Goal: Task Accomplishment & Management: Use online tool/utility

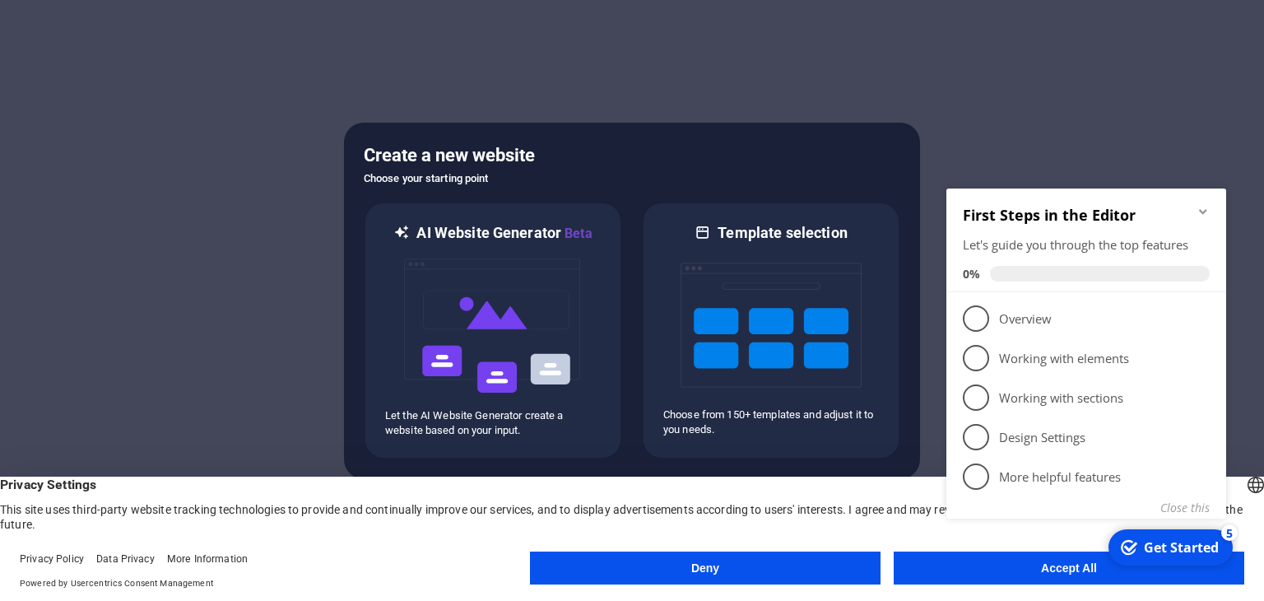
click at [1202, 210] on icon "Minimize checklist" at bounding box center [1203, 211] width 13 height 13
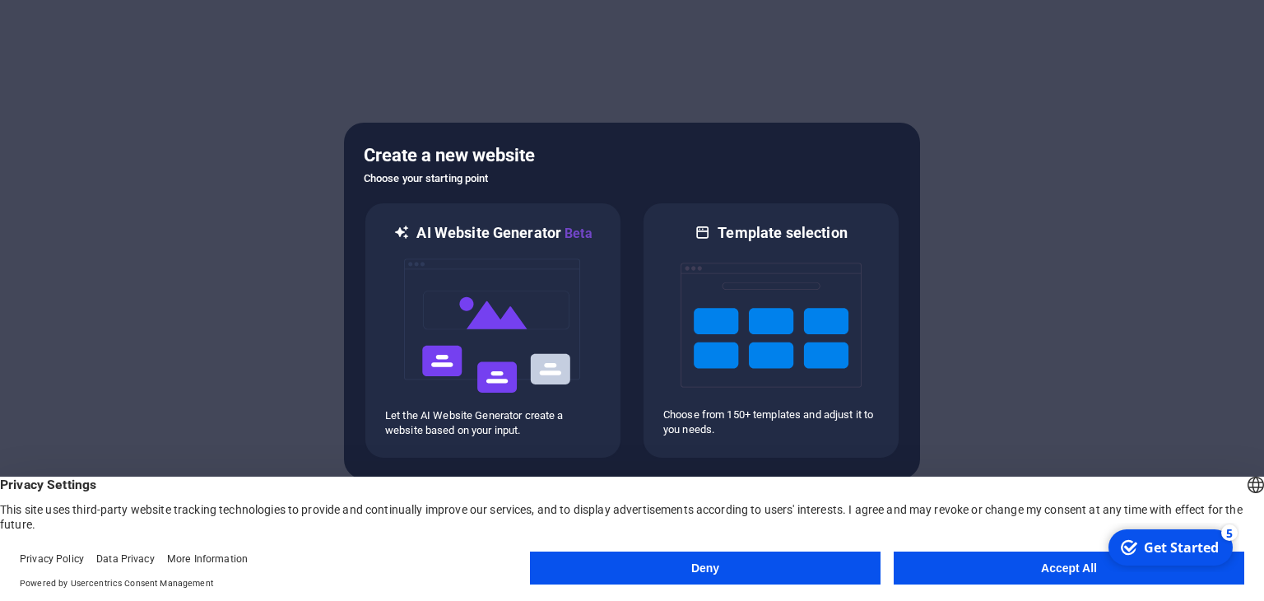
click at [455, 151] on h5 "Create a new website" at bounding box center [632, 155] width 537 height 26
click at [426, 43] on div at bounding box center [632, 300] width 1264 height 601
click at [1059, 570] on button "Accept All" at bounding box center [1069, 567] width 351 height 33
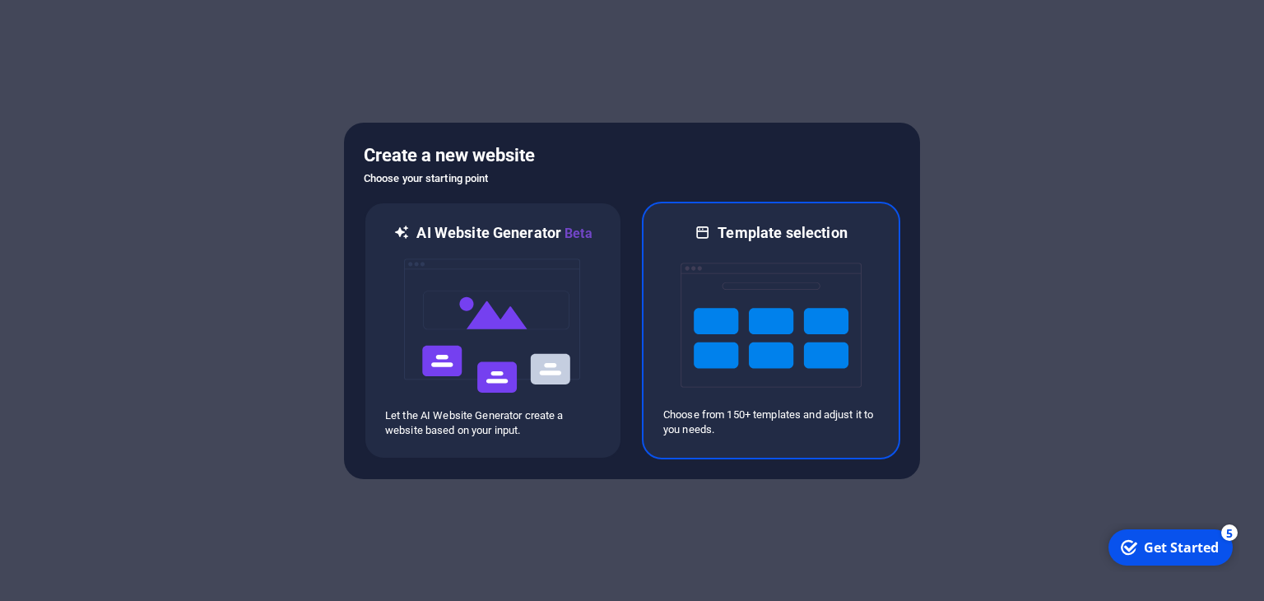
click at [726, 275] on img at bounding box center [771, 325] width 181 height 165
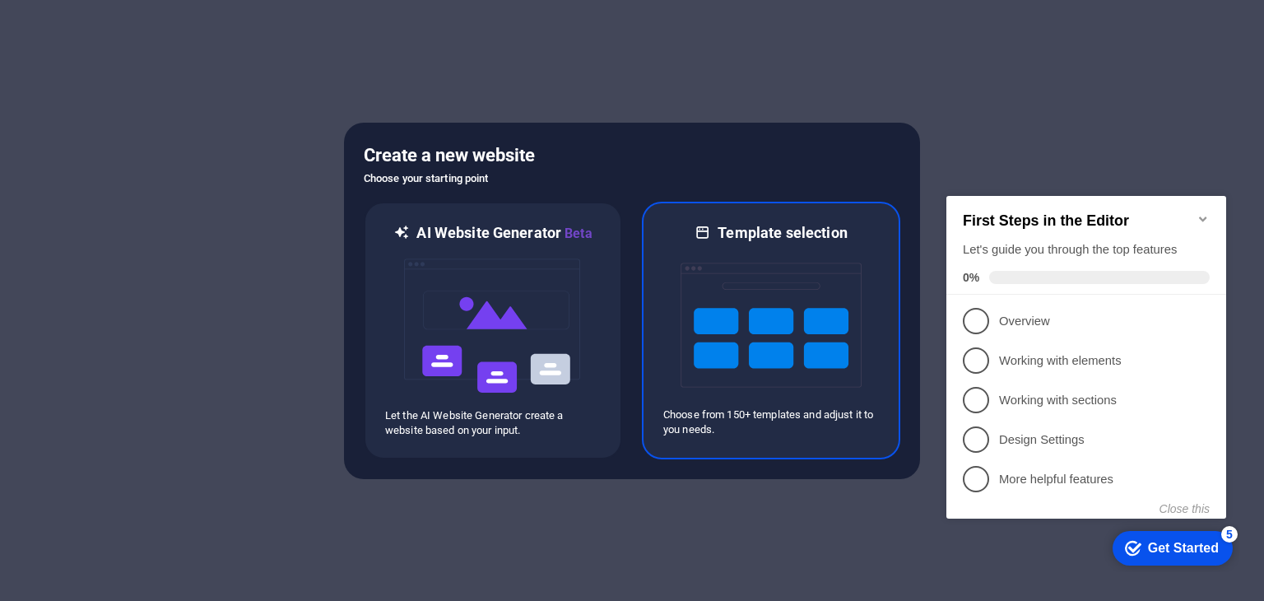
click at [747, 277] on img at bounding box center [771, 325] width 181 height 165
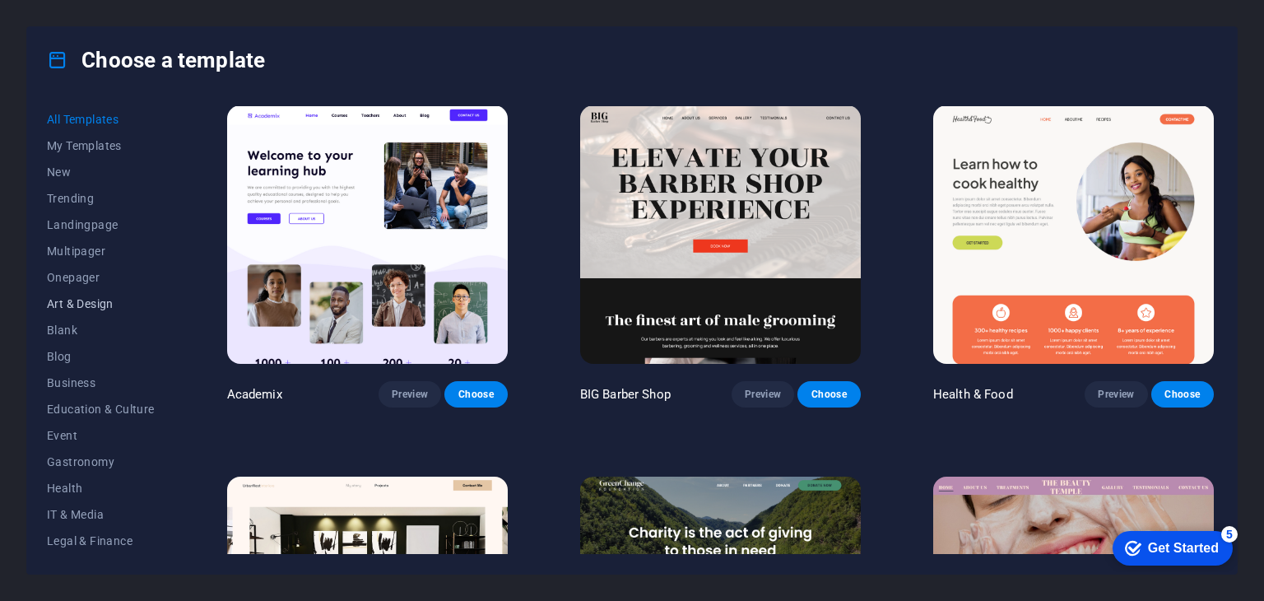
scroll to position [211, 0]
click at [56, 117] on span "Blank" at bounding box center [101, 119] width 108 height 13
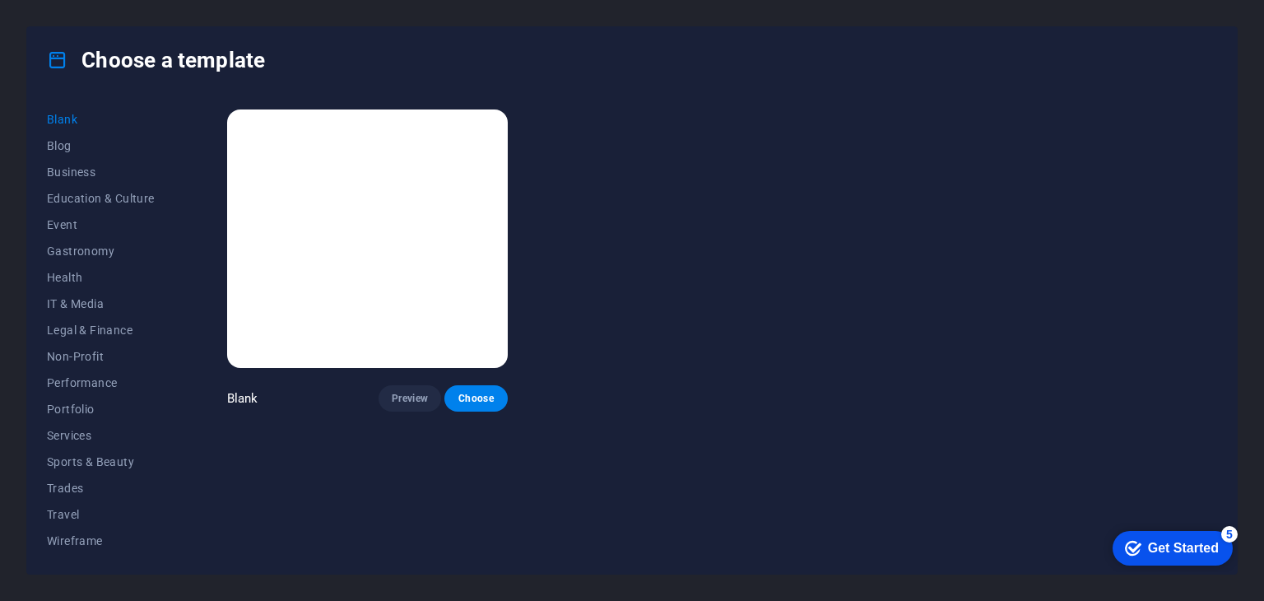
scroll to position [0, 0]
click at [412, 274] on img at bounding box center [367, 238] width 281 height 258
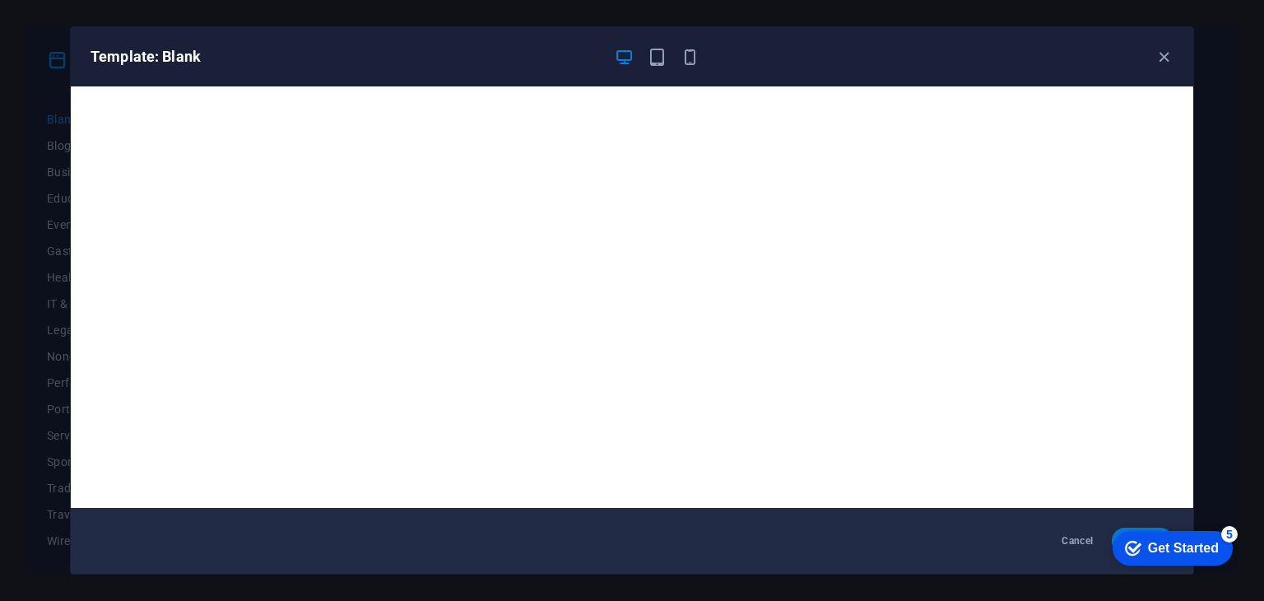
scroll to position [4, 0]
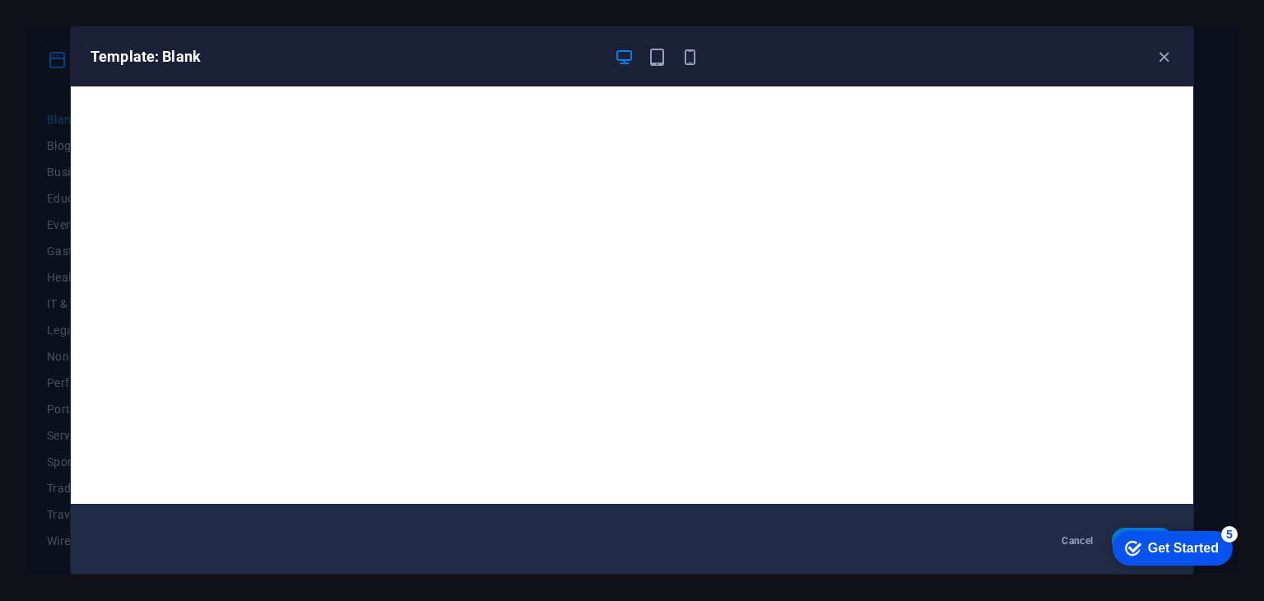
click at [1182, 548] on div "Get Started" at bounding box center [1183, 548] width 71 height 15
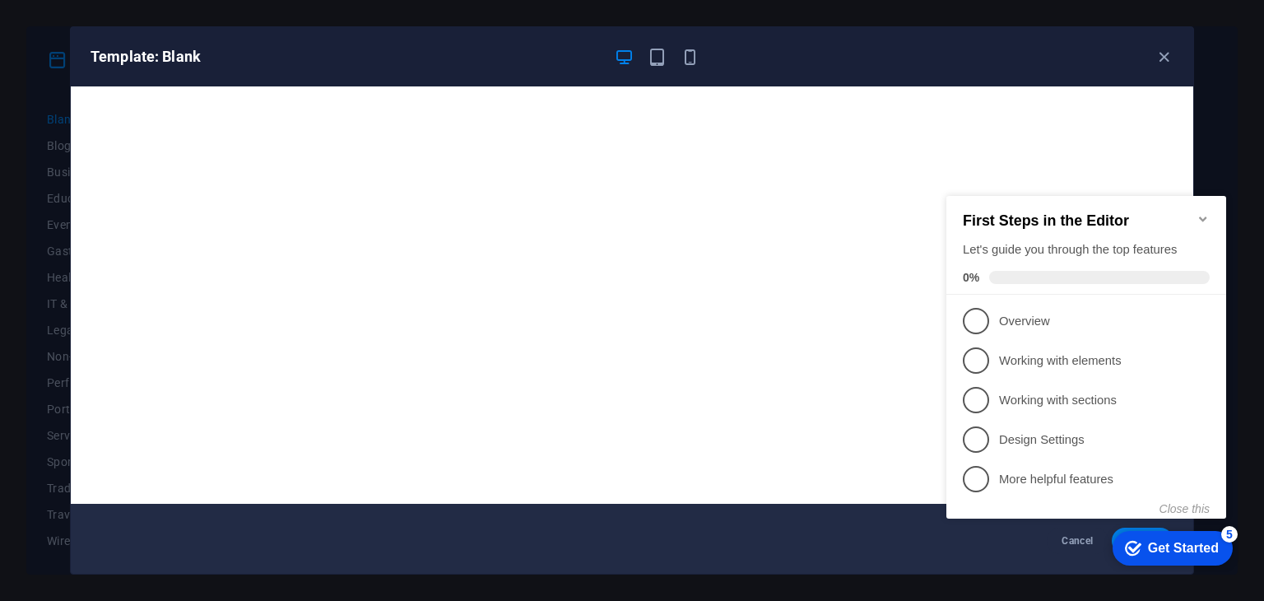
click at [1203, 216] on icon "Minimize checklist" at bounding box center [1202, 218] width 7 height 5
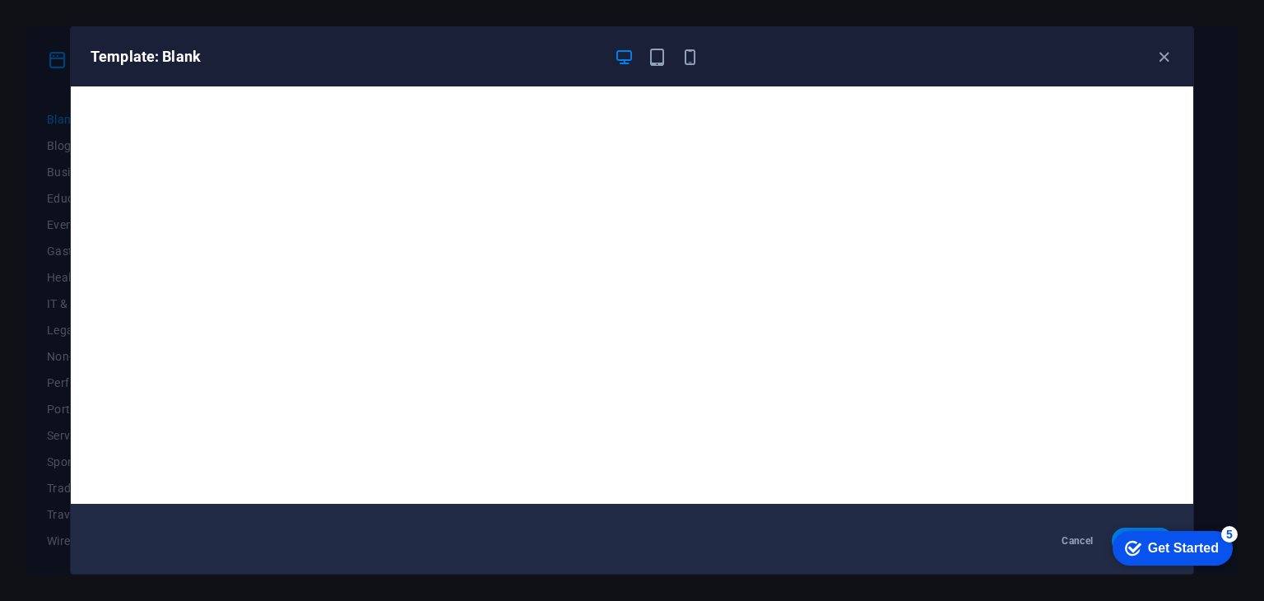
click at [1137, 531] on div "checkmark Get Started 5" at bounding box center [1173, 548] width 120 height 35
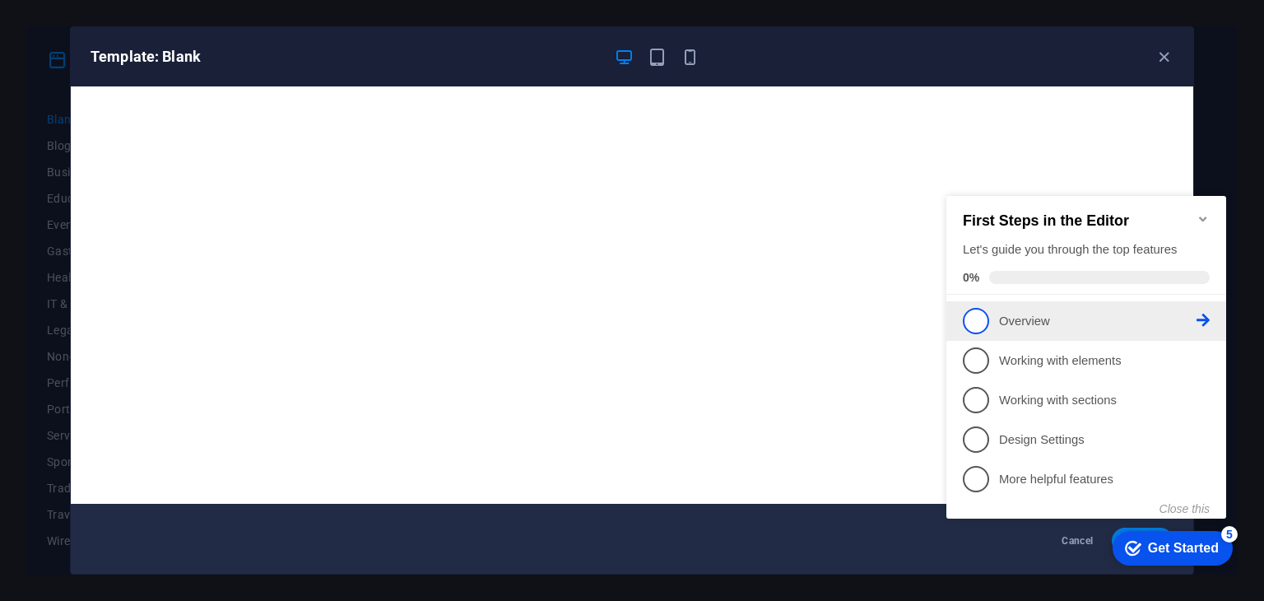
click at [1088, 319] on p "Overview - incomplete" at bounding box center [1098, 321] width 198 height 17
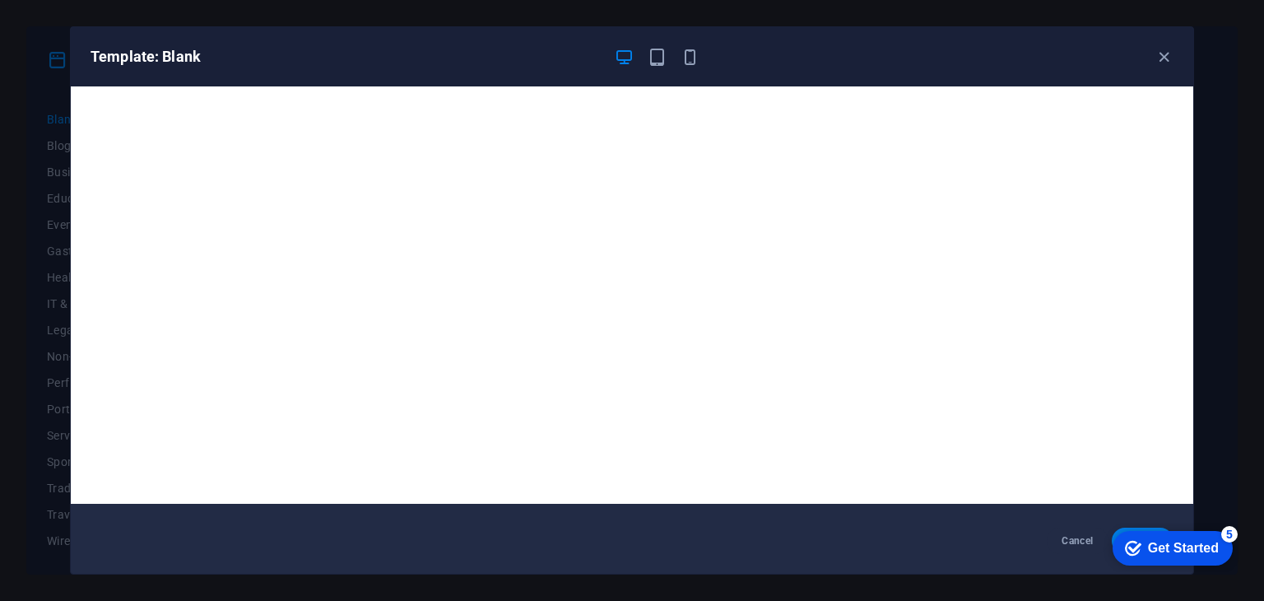
click at [1183, 560] on div "checkmark Get Started 5" at bounding box center [1173, 548] width 120 height 35
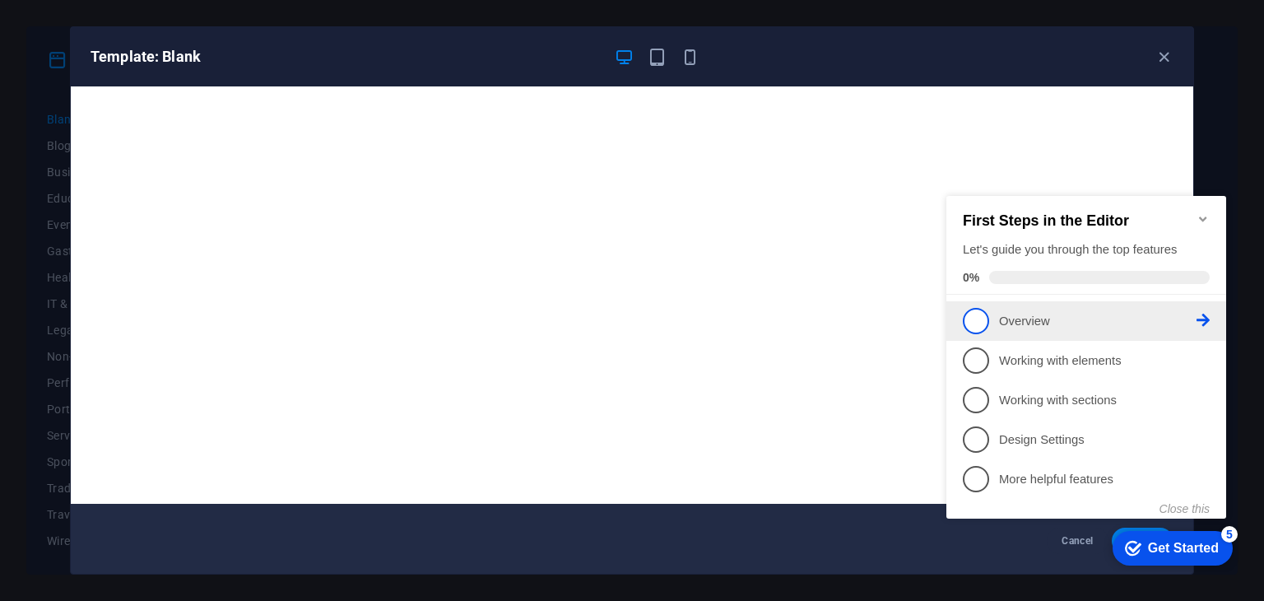
click at [974, 321] on span "1" at bounding box center [976, 321] width 26 height 26
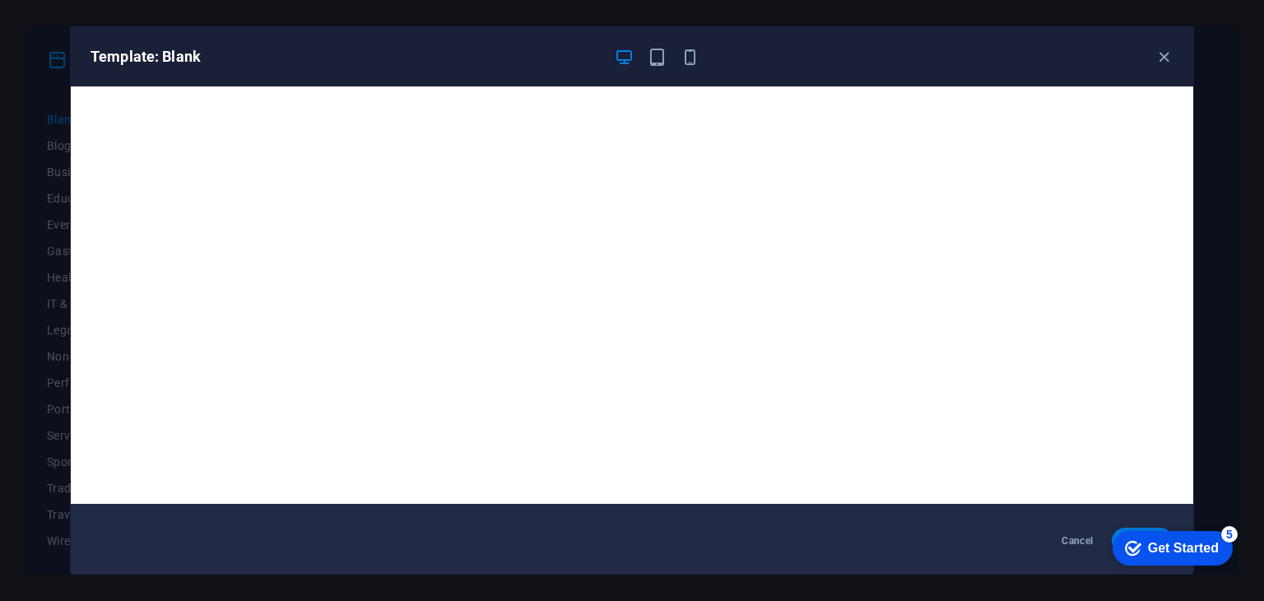
click at [1179, 558] on div "checkmark Get Started 5" at bounding box center [1173, 548] width 120 height 35
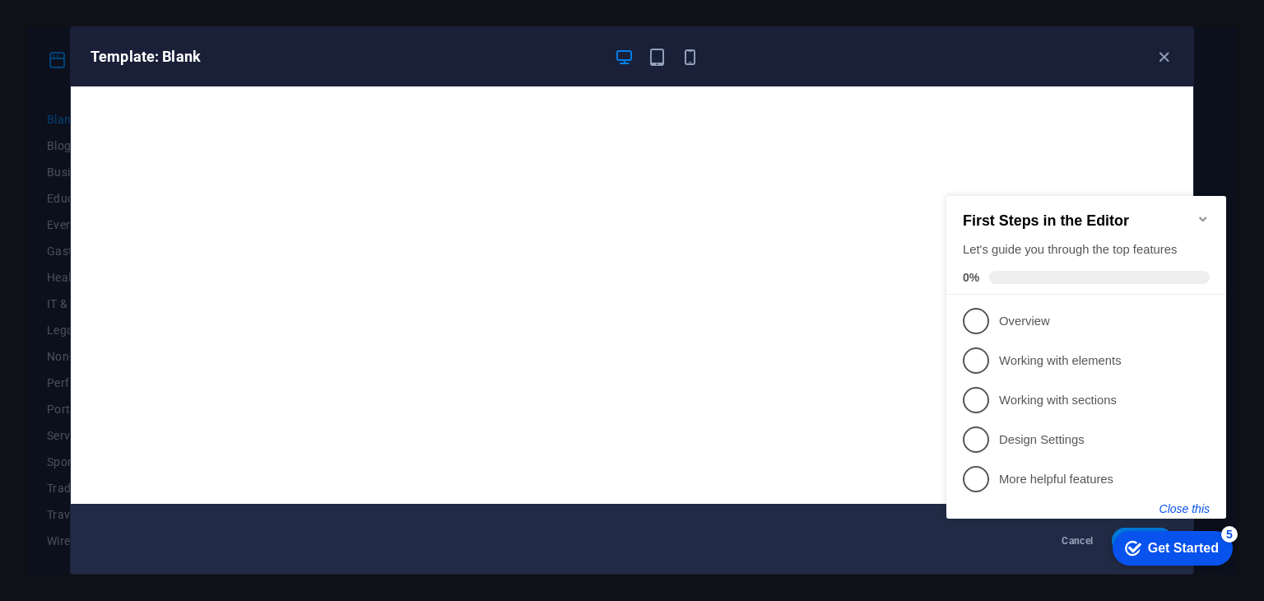
click at [1182, 510] on button "Close this" at bounding box center [1185, 508] width 50 height 13
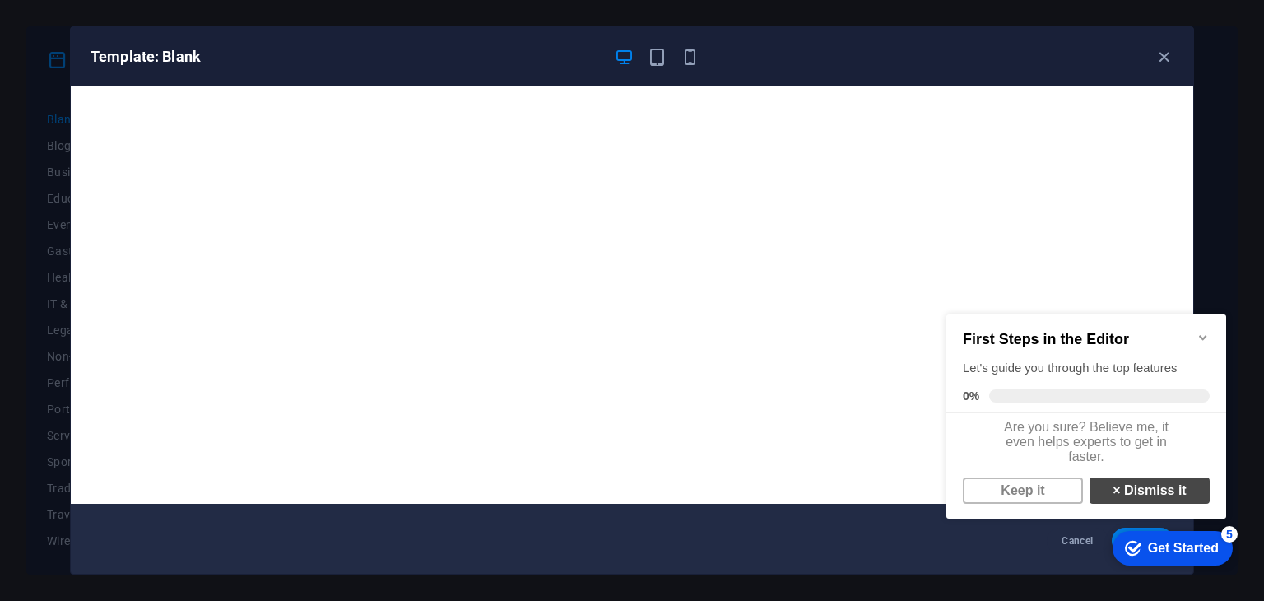
click at [1159, 504] on link "× Dismiss it" at bounding box center [1150, 490] width 120 height 26
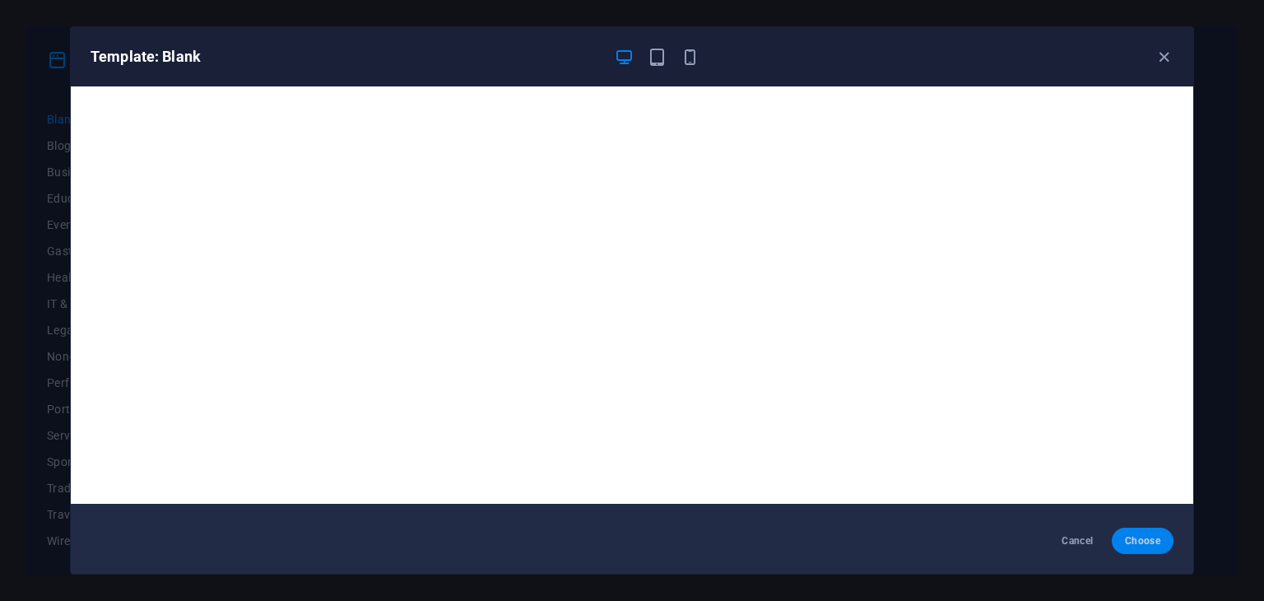
click at [1152, 544] on span "Choose" at bounding box center [1142, 540] width 35 height 13
